Goal: Navigation & Orientation: Find specific page/section

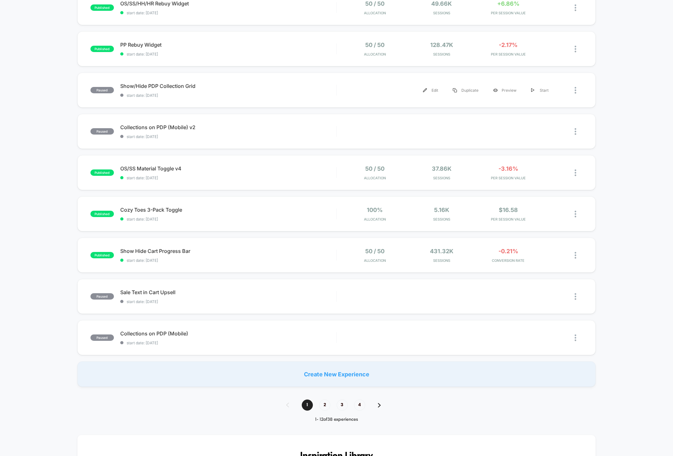
scroll to position [205, 0]
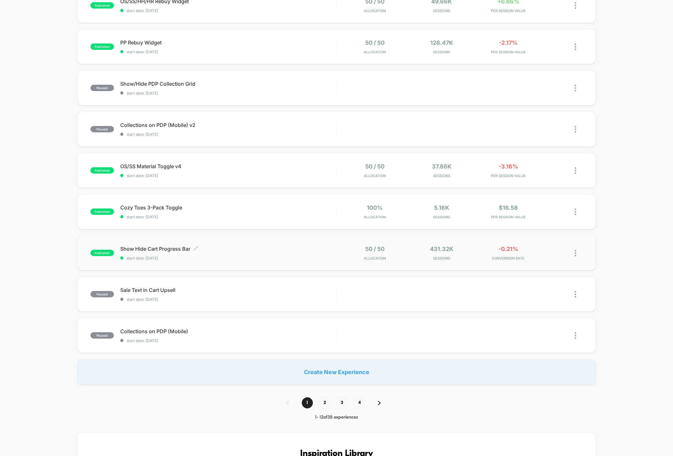
click at [329, 255] on div "Show Hide Cart Progress Bar Click to edit experience details Click to edit expe…" at bounding box center [228, 253] width 216 height 15
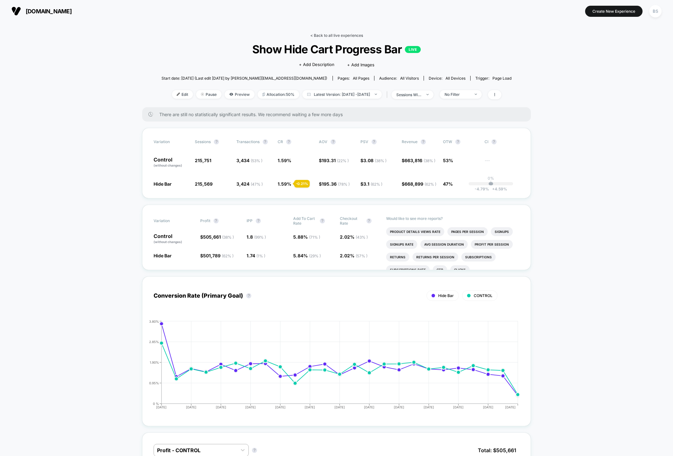
click at [319, 35] on link "< Back to all live experiences" at bounding box center [336, 35] width 53 height 5
